Goal: Find specific page/section: Find specific page/section

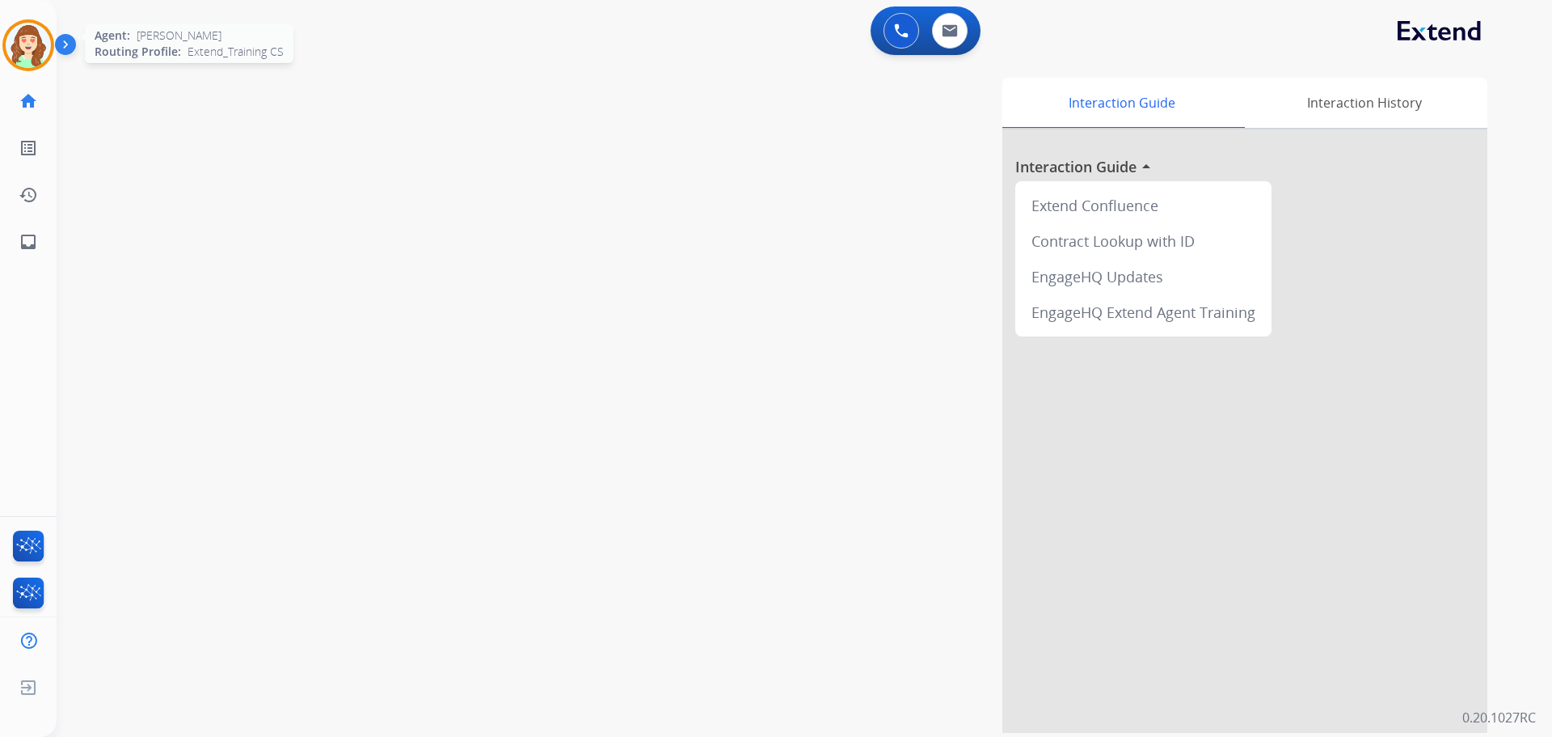
click at [16, 41] on img at bounding box center [28, 45] width 45 height 45
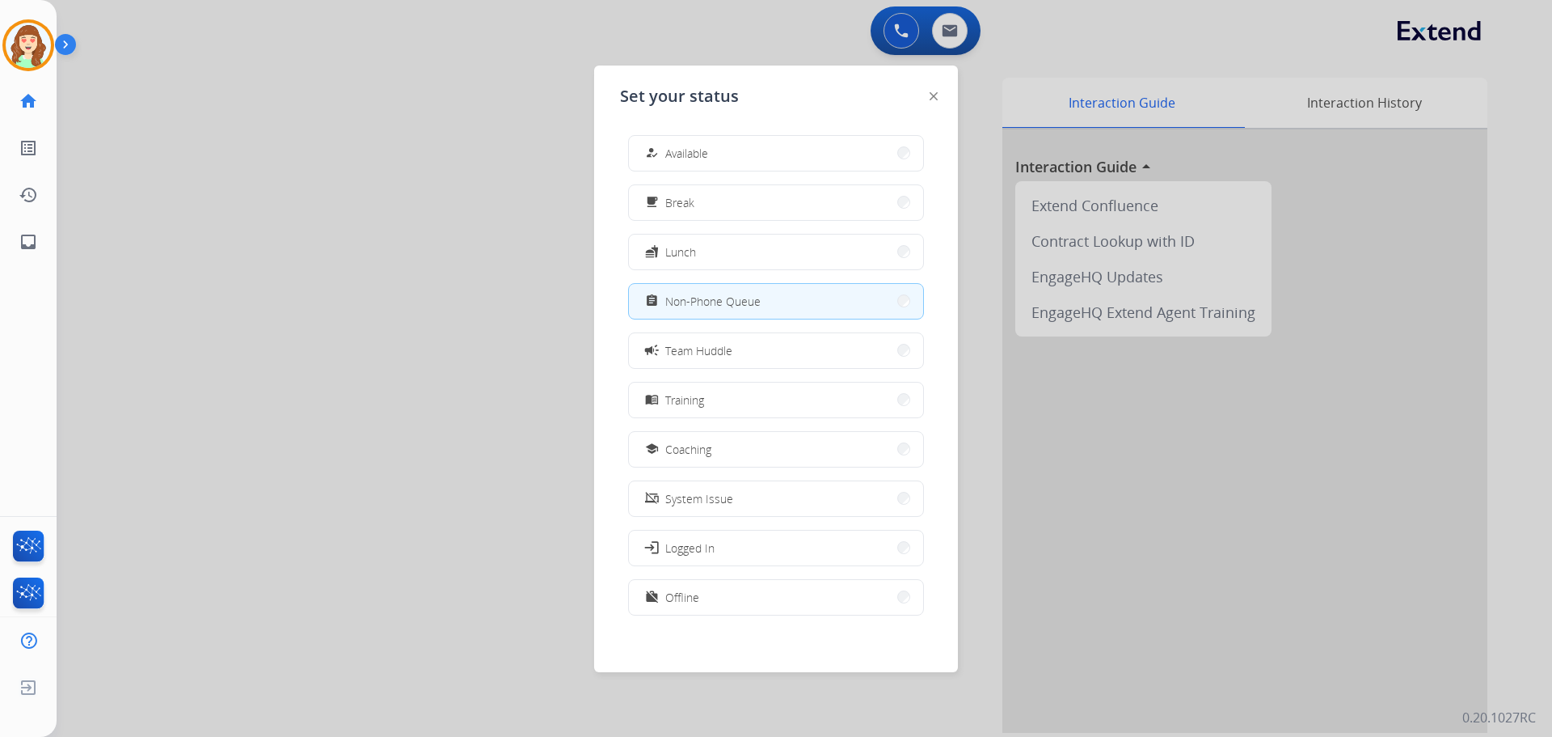
click at [953, 35] on div at bounding box center [776, 368] width 1552 height 737
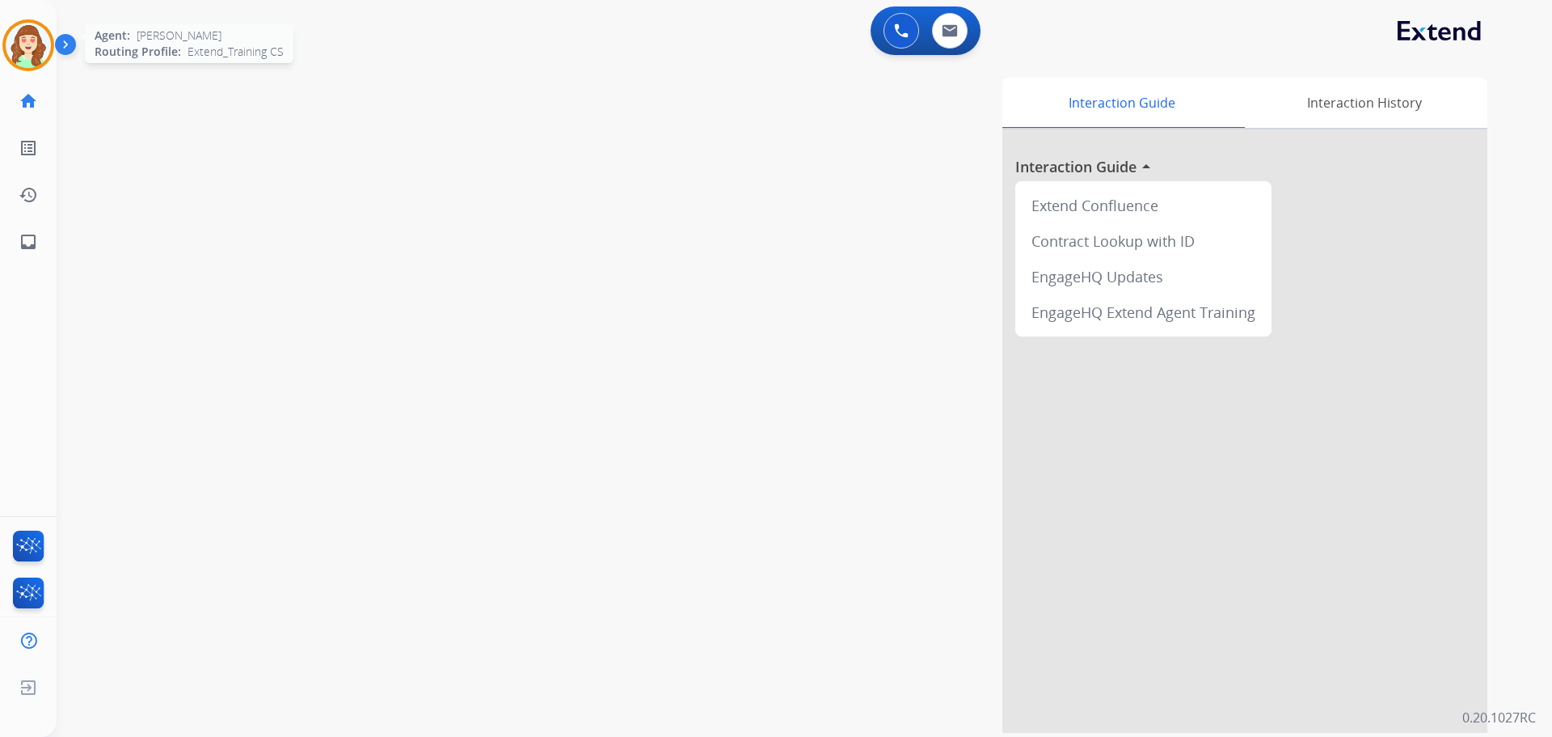
click at [15, 44] on img at bounding box center [28, 45] width 45 height 45
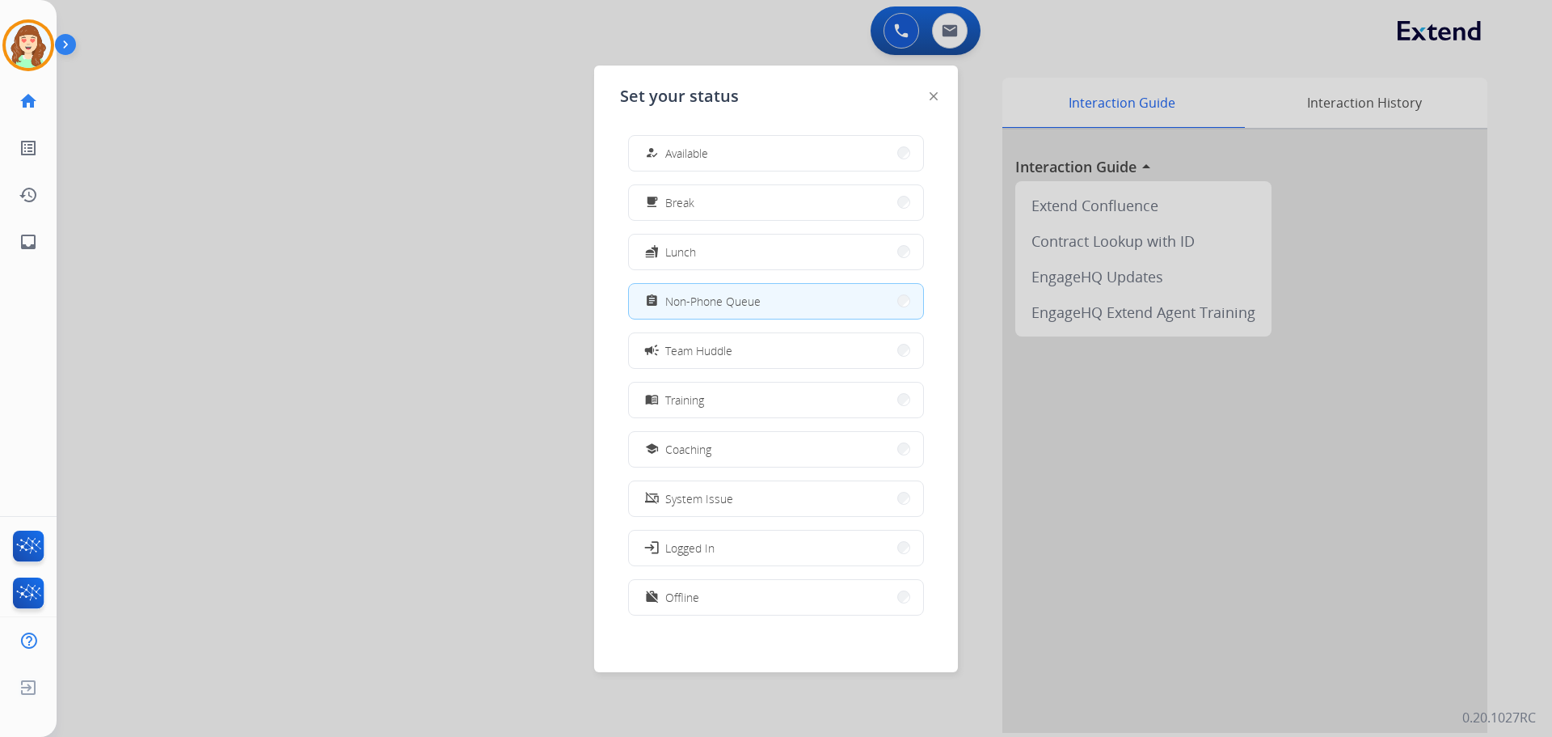
click at [446, 243] on div at bounding box center [776, 368] width 1552 height 737
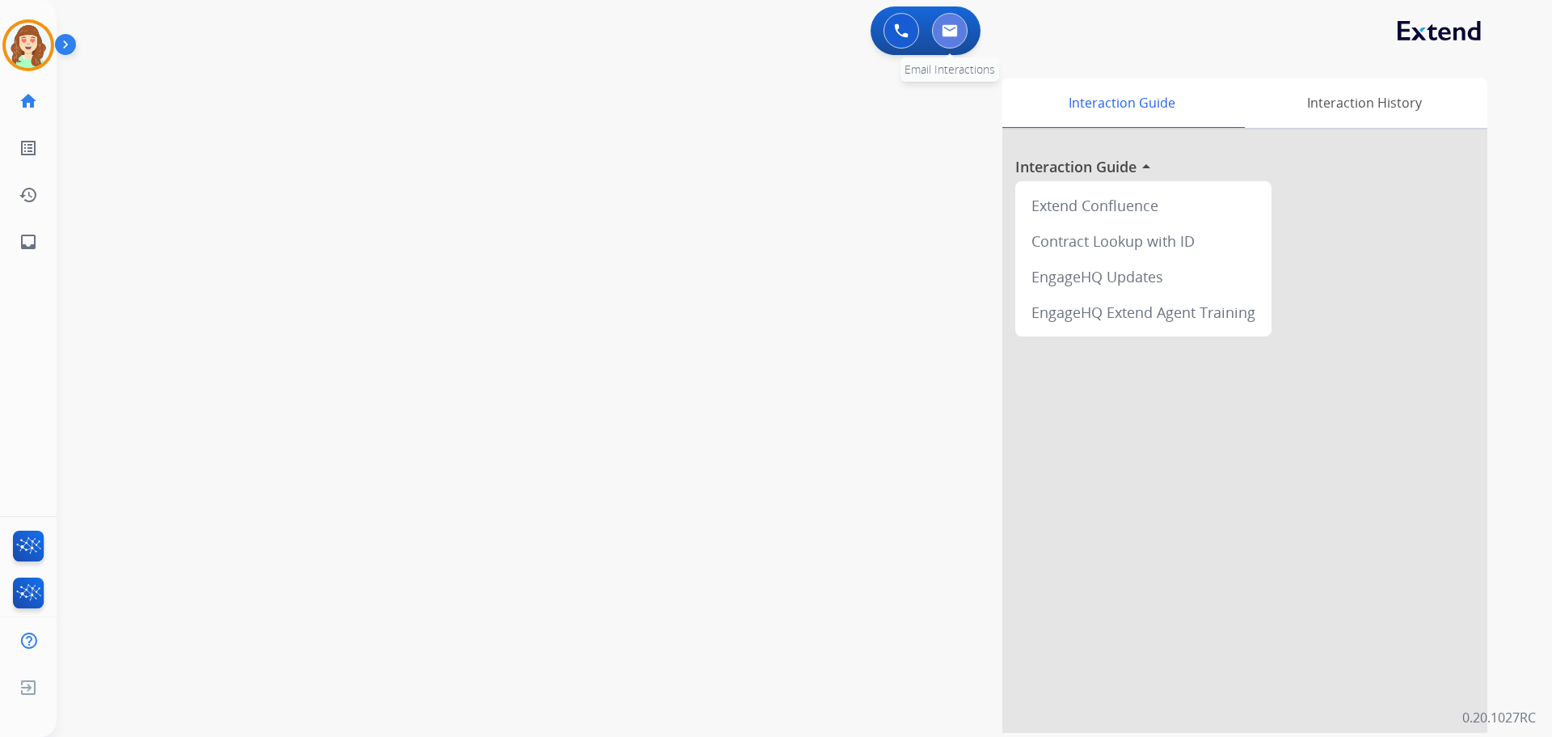
click at [948, 27] on img at bounding box center [950, 30] width 16 height 13
select select "**********"
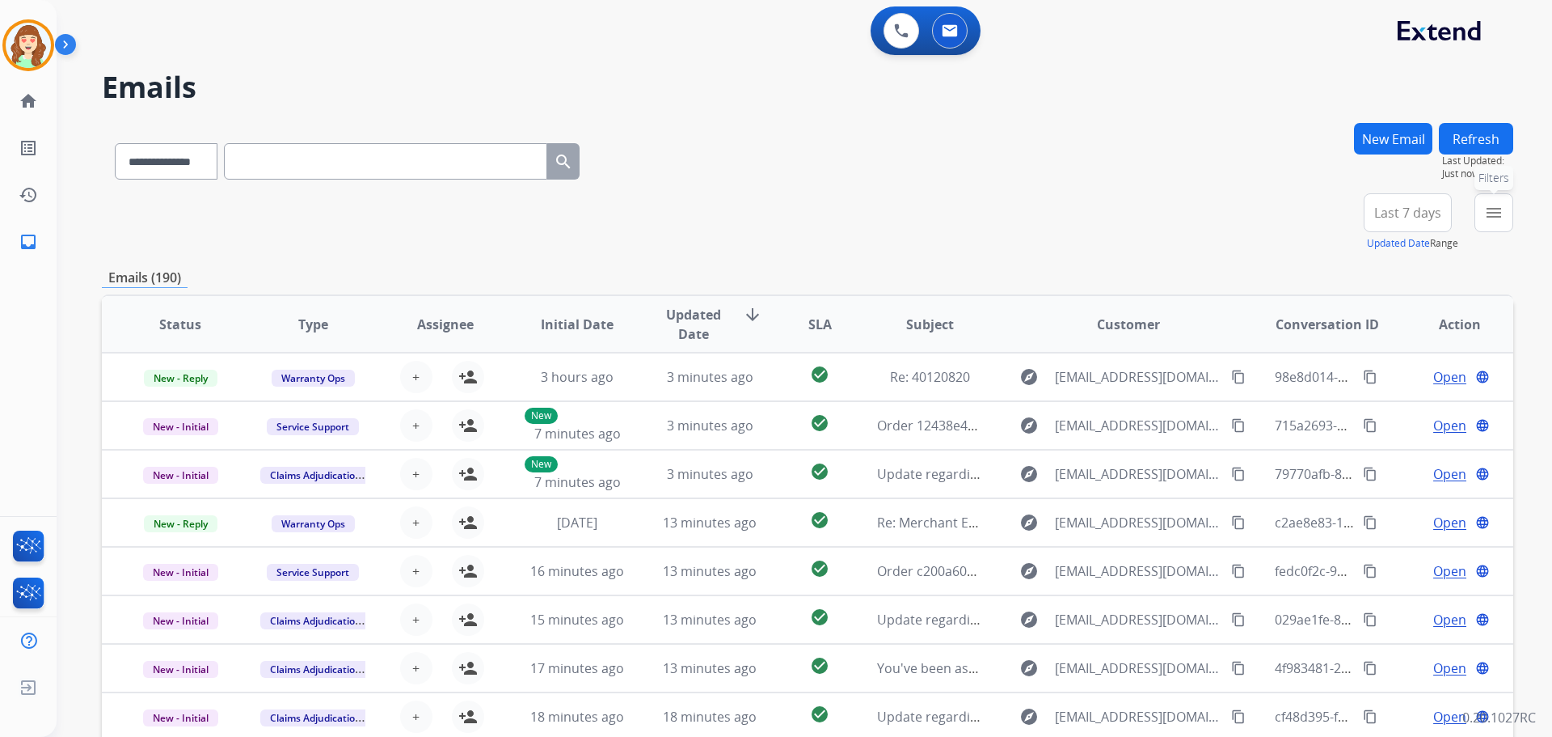
click at [1498, 219] on mat-icon "menu" at bounding box center [1493, 212] width 19 height 19
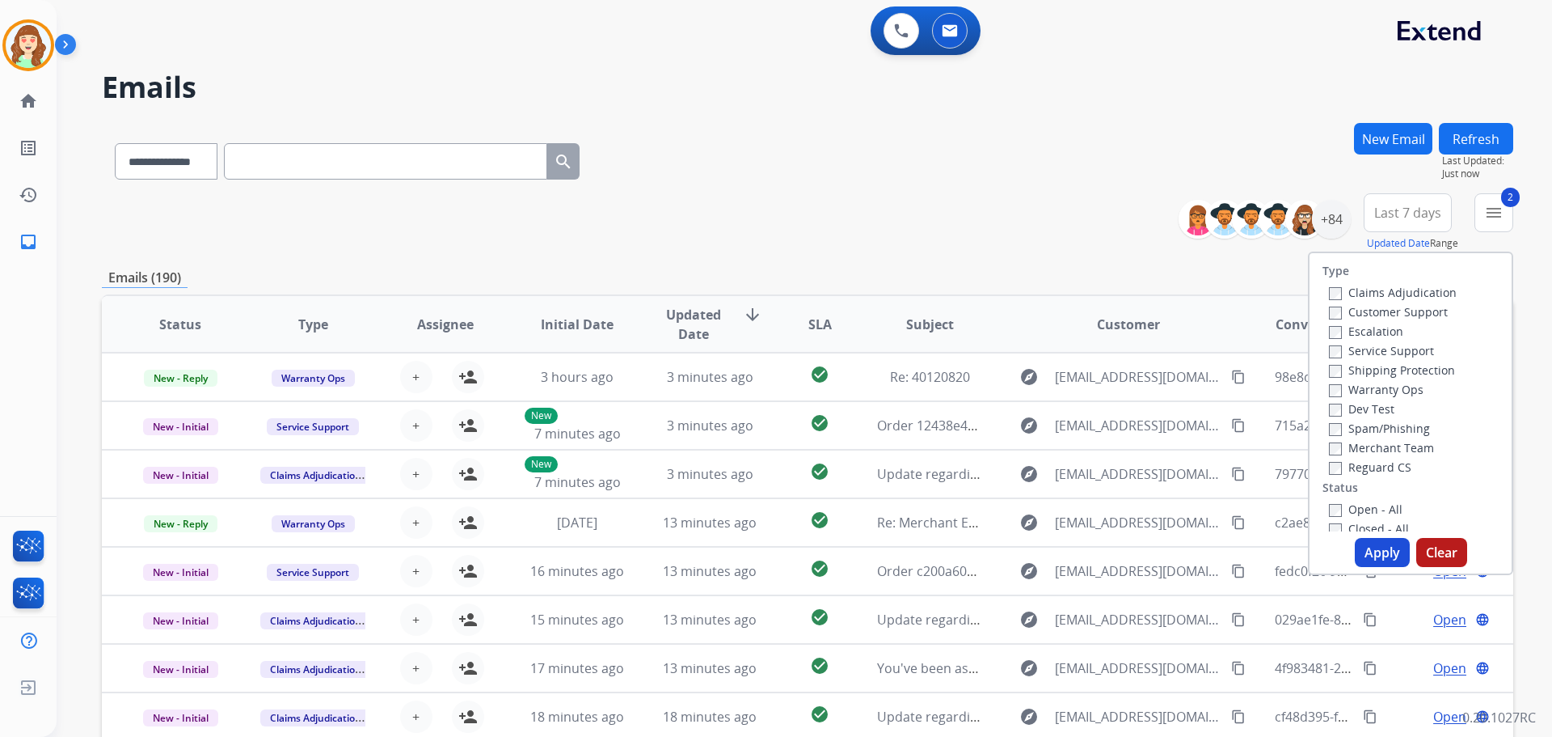
drag, startPoint x: 1335, startPoint y: 316, endPoint x: 1332, endPoint y: 346, distance: 30.0
click at [1333, 316] on label "Customer Support" at bounding box center [1388, 311] width 119 height 15
click at [1332, 513] on label "Open - All" at bounding box center [1366, 508] width 74 height 15
drag, startPoint x: 1372, startPoint y: 555, endPoint x: 1376, endPoint y: 522, distance: 33.4
click at [1372, 552] on button "Apply" at bounding box center [1382, 552] width 55 height 29
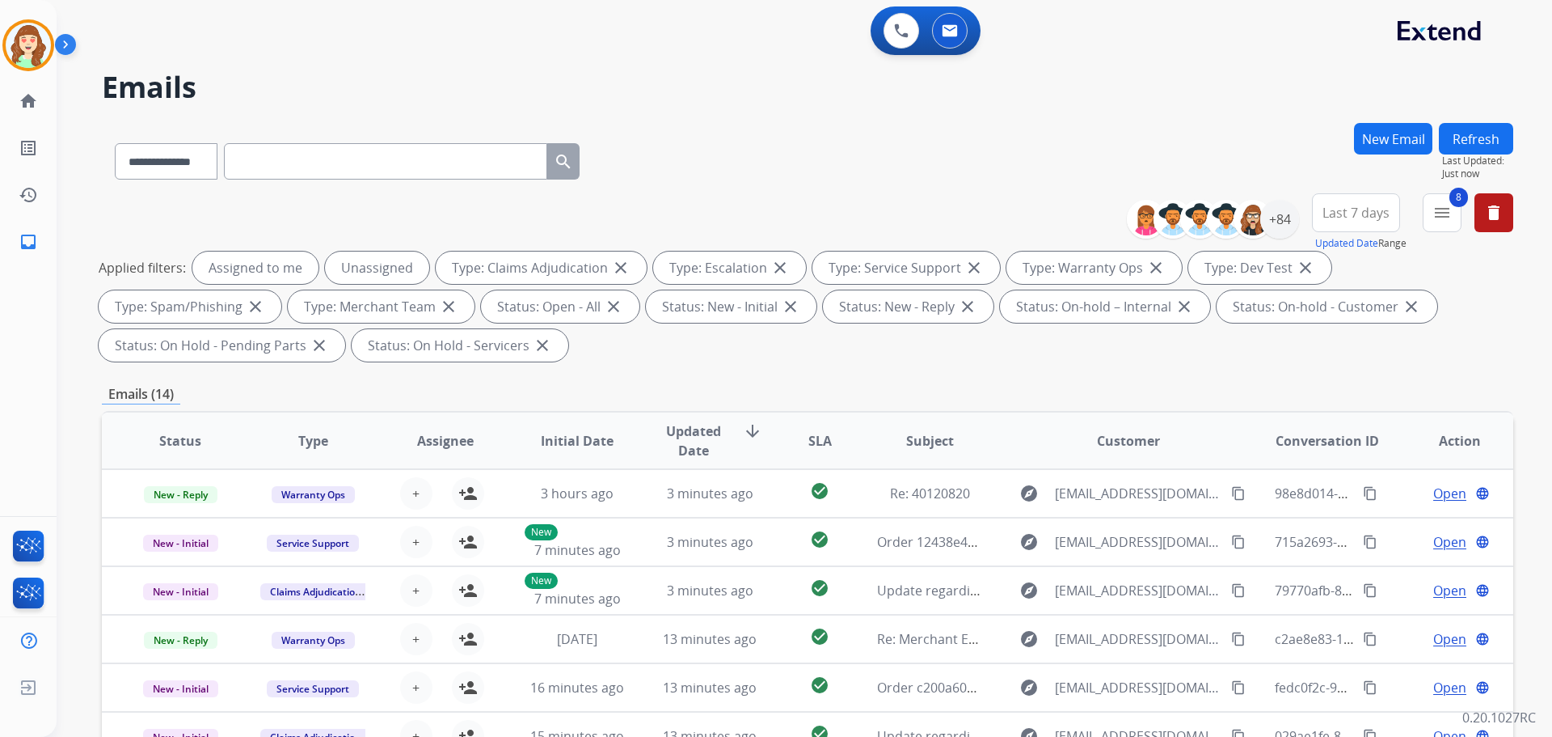
click at [1346, 209] on span "Last 7 days" at bounding box center [1356, 212] width 67 height 6
click at [1344, 378] on div "Last 30 days" at bounding box center [1351, 382] width 89 height 24
click at [1287, 224] on div "+84" at bounding box center [1280, 219] width 39 height 39
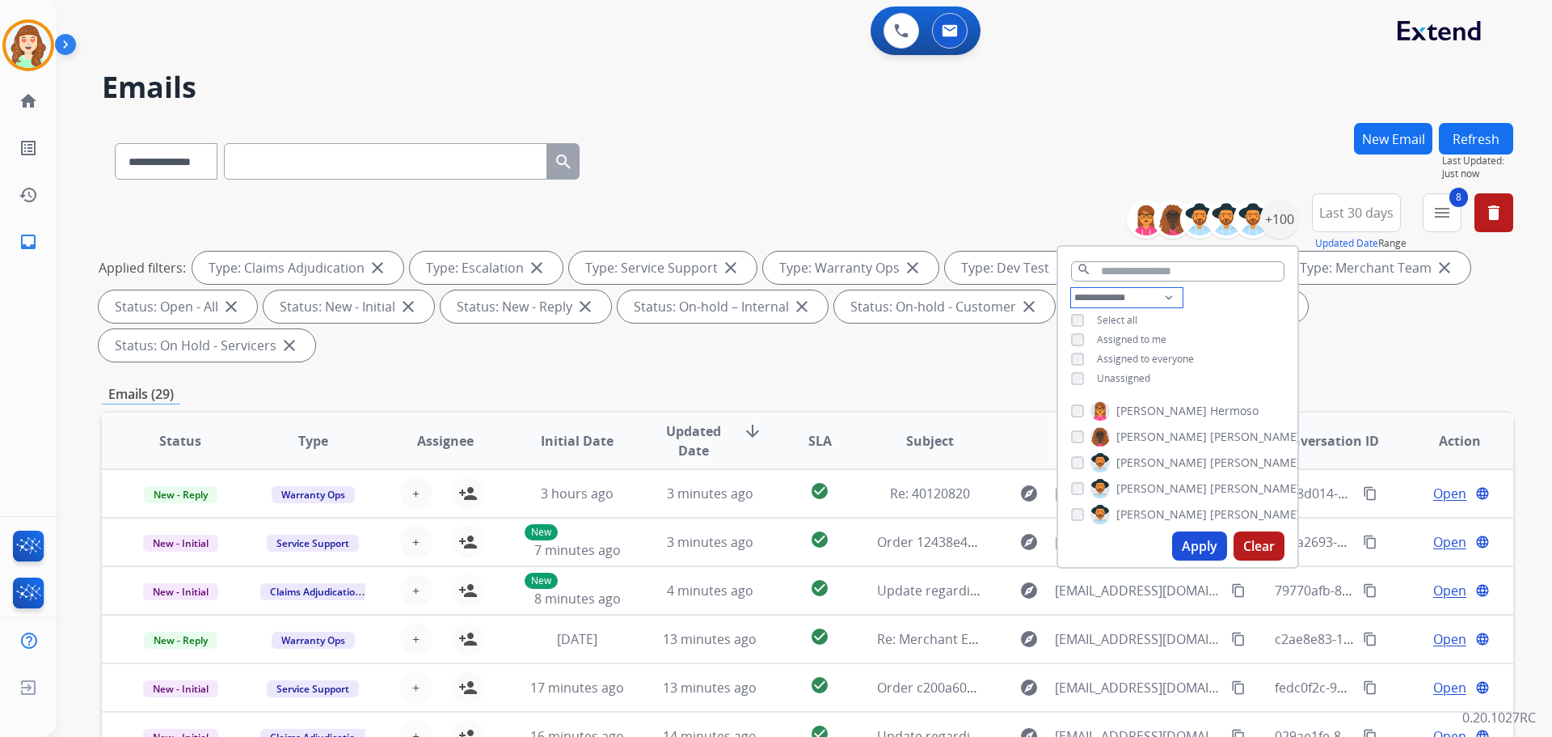
click at [1111, 298] on select "**********" at bounding box center [1127, 297] width 112 height 19
select select "**********"
click at [1071, 288] on select "**********" at bounding box center [1127, 297] width 112 height 19
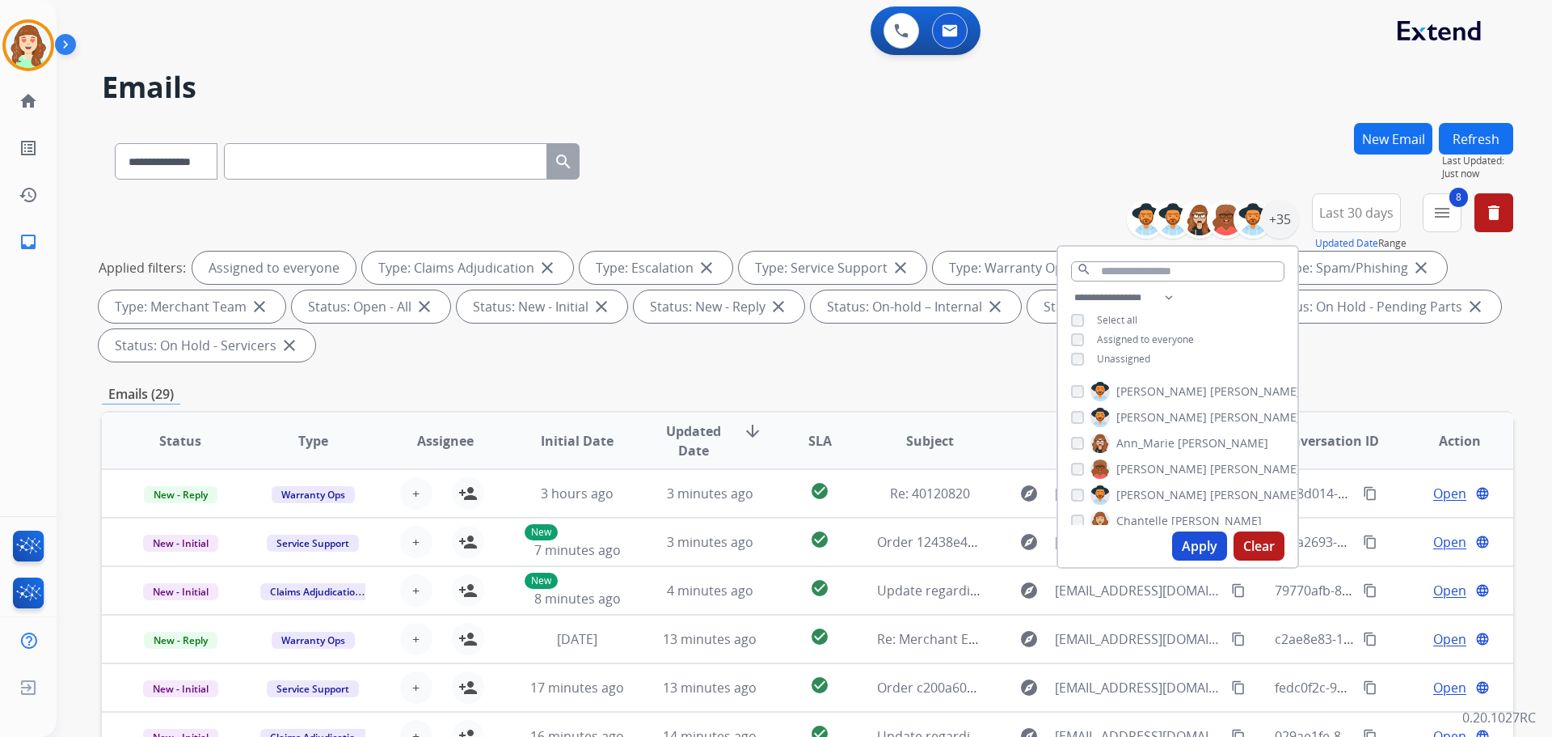
drag, startPoint x: 1175, startPoint y: 547, endPoint x: 1166, endPoint y: 538, distance: 12.6
click at [1173, 546] on button "Apply" at bounding box center [1199, 545] width 55 height 29
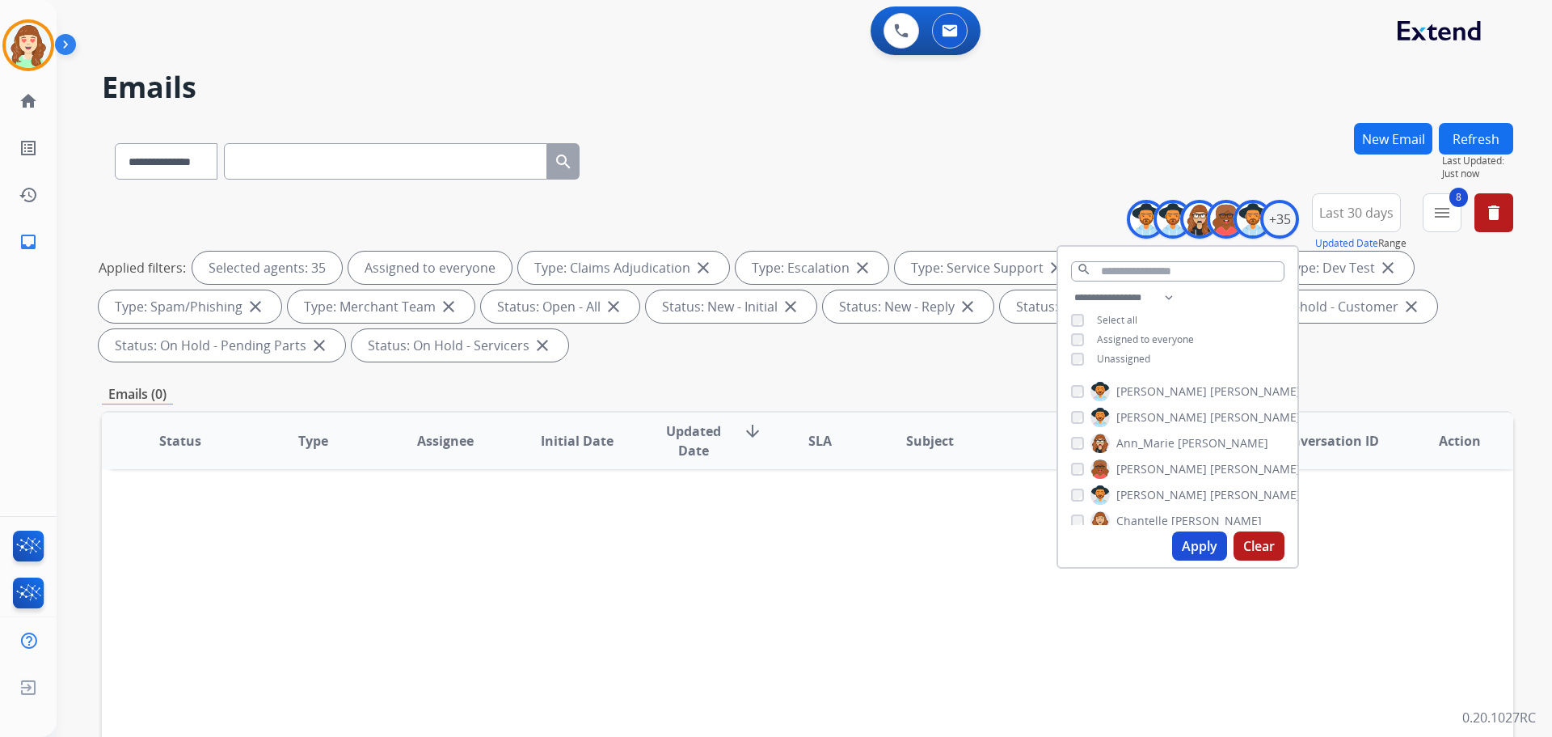
click at [1343, 222] on button "Last 30 days" at bounding box center [1356, 212] width 89 height 39
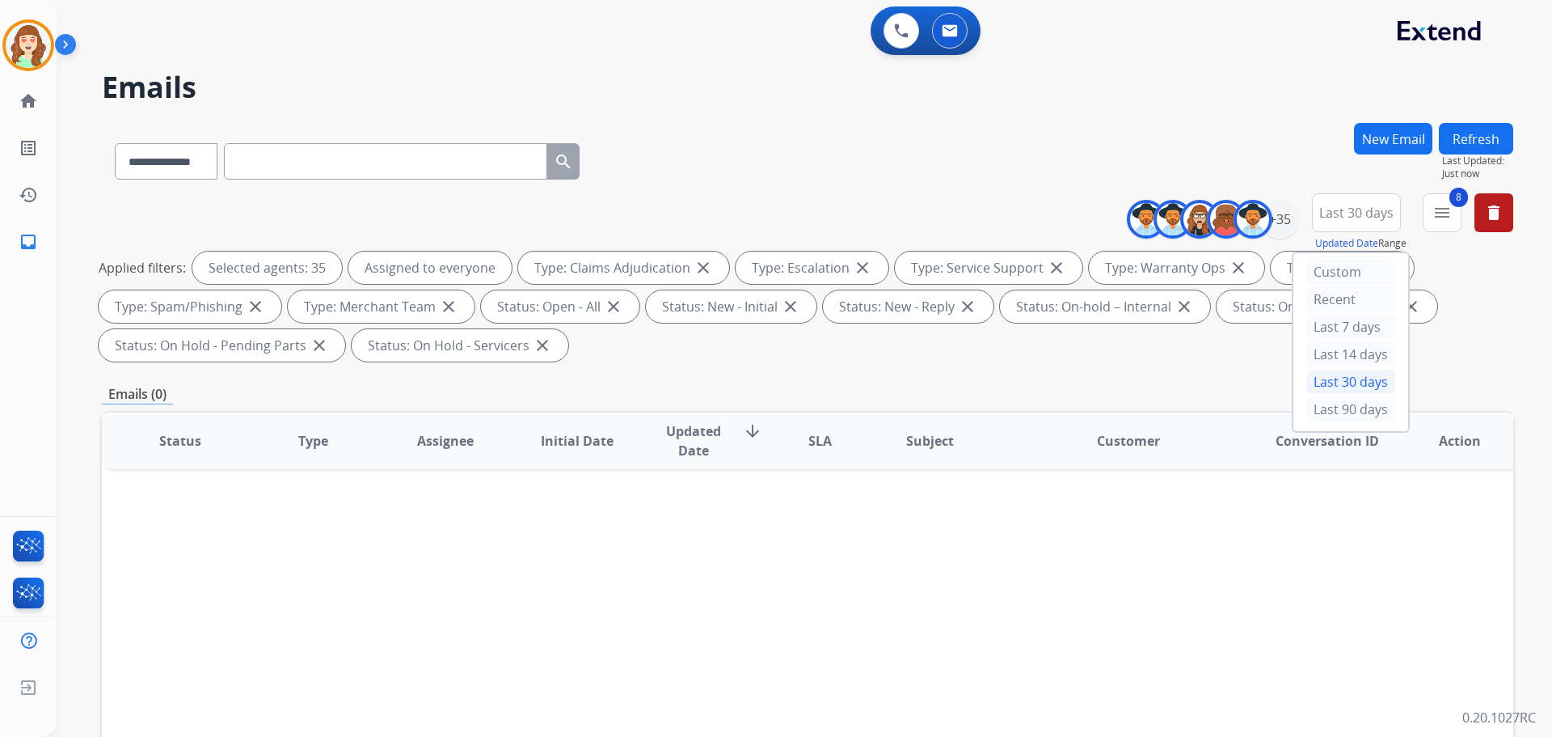
drag, startPoint x: 1349, startPoint y: 408, endPoint x: 1345, endPoint y: 365, distance: 43.8
click at [1349, 408] on div "Last 90 days" at bounding box center [1351, 409] width 89 height 24
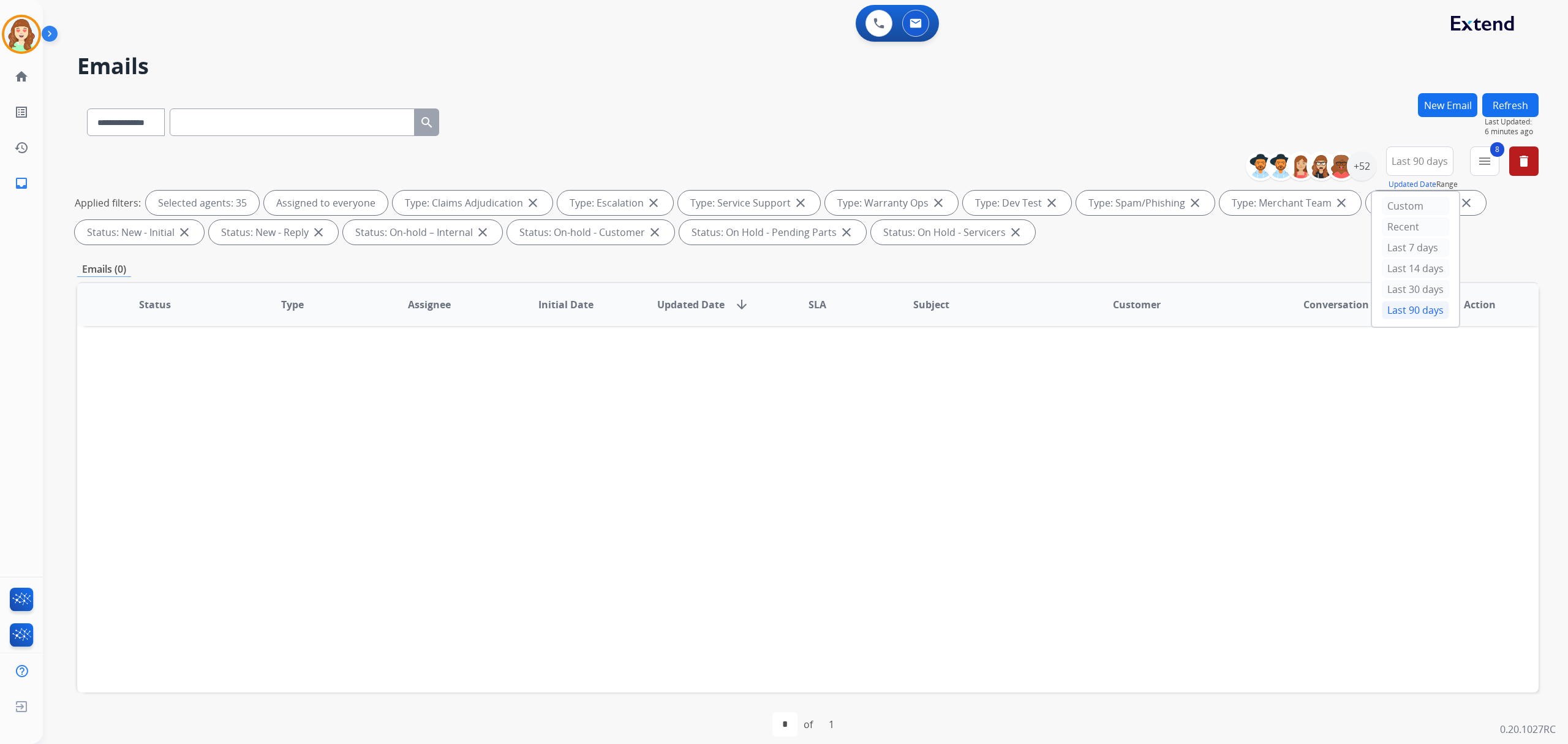
drag, startPoint x: 1174, startPoint y: 39, endPoint x: 734, endPoint y: 114, distance: 446.3
click at [734, 114] on div "**********" at bounding box center [807, 120] width 1461 height 53
click at [1176, 150] on span "8" at bounding box center [1497, 149] width 14 height 14
click at [1176, 161] on mat-icon "menu" at bounding box center [1484, 161] width 14 height 14
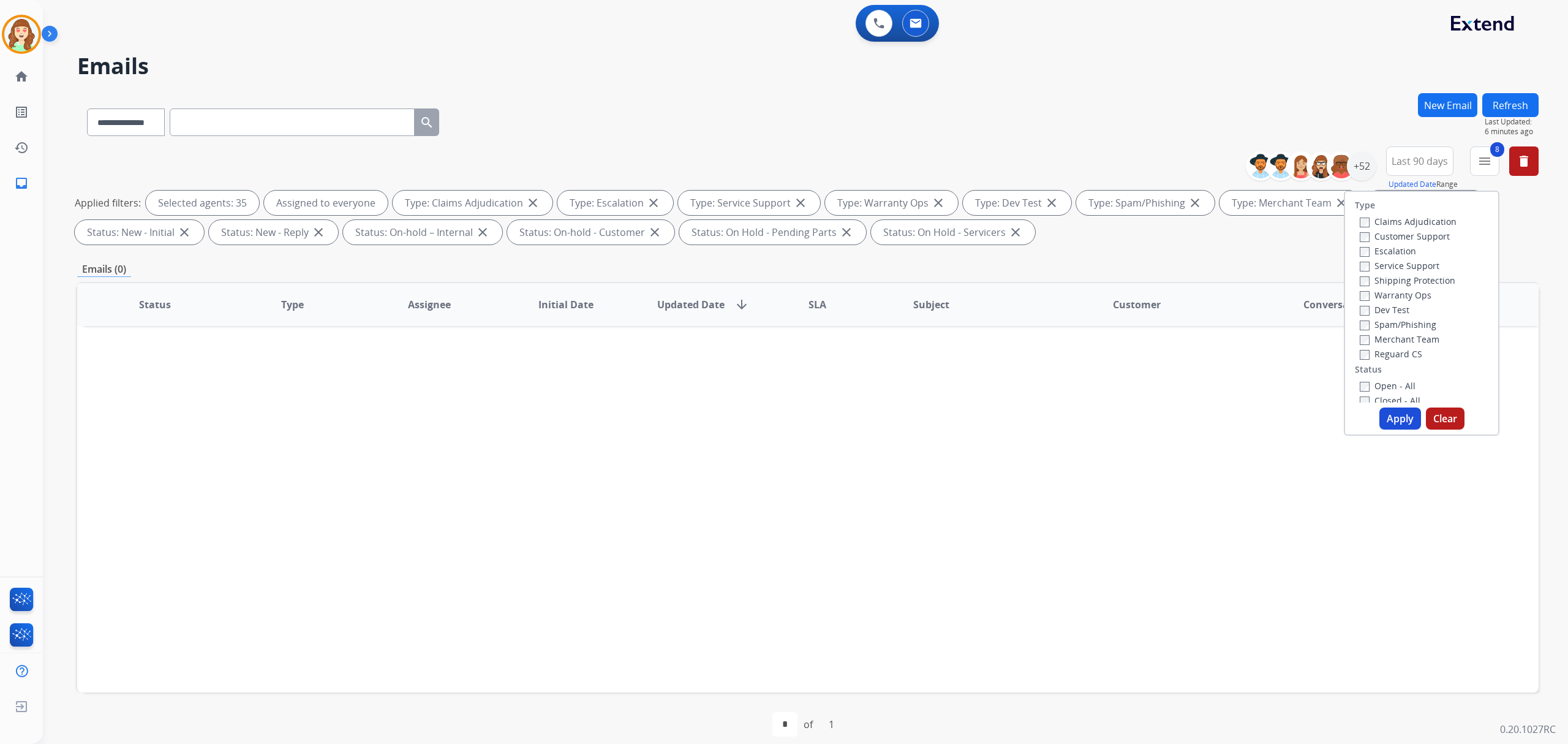
click at [1176, 410] on button "Clear" at bounding box center [1445, 418] width 39 height 22
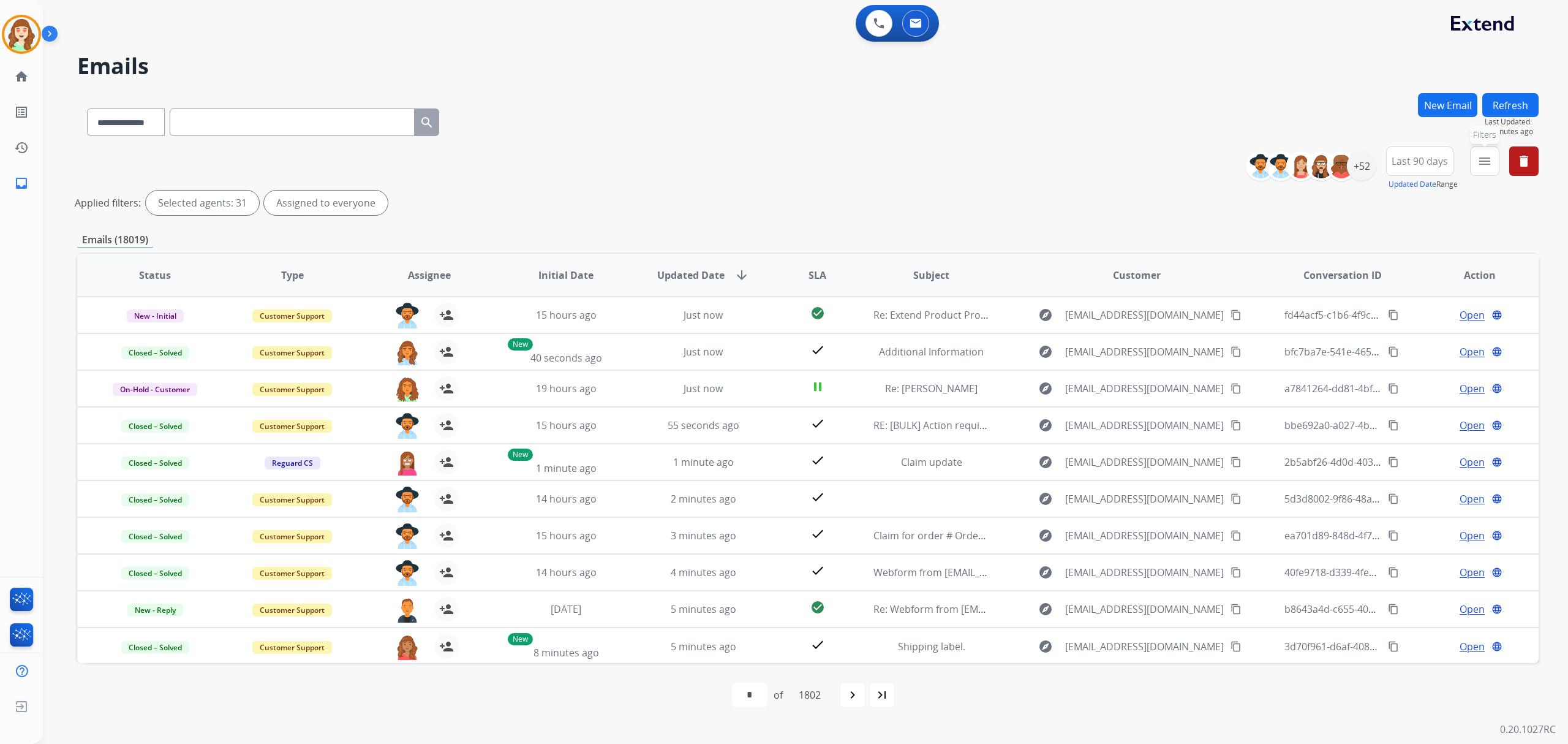
click at [1176, 168] on button "menu Filters" at bounding box center [1484, 161] width 30 height 30
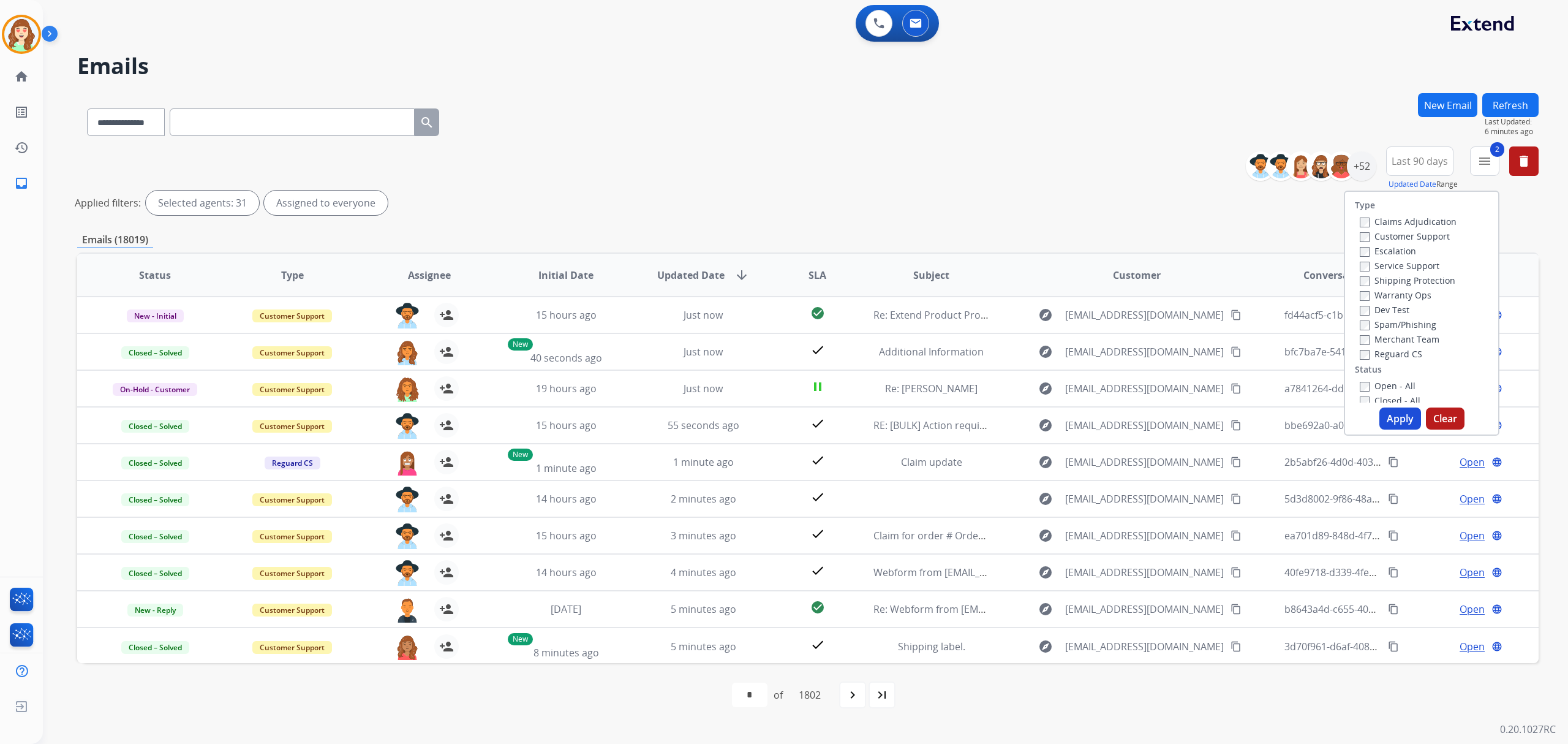
drag, startPoint x: 1358, startPoint y: 258, endPoint x: 1355, endPoint y: 272, distance: 14.3
click at [1176, 258] on div "Service Support" at bounding box center [1408, 264] width 97 height 14
drag, startPoint x: 1395, startPoint y: 417, endPoint x: 1392, endPoint y: 411, distance: 6.7
click at [1176, 413] on button "Apply" at bounding box center [1400, 418] width 42 height 22
